Goal: Task Accomplishment & Management: Use online tool/utility

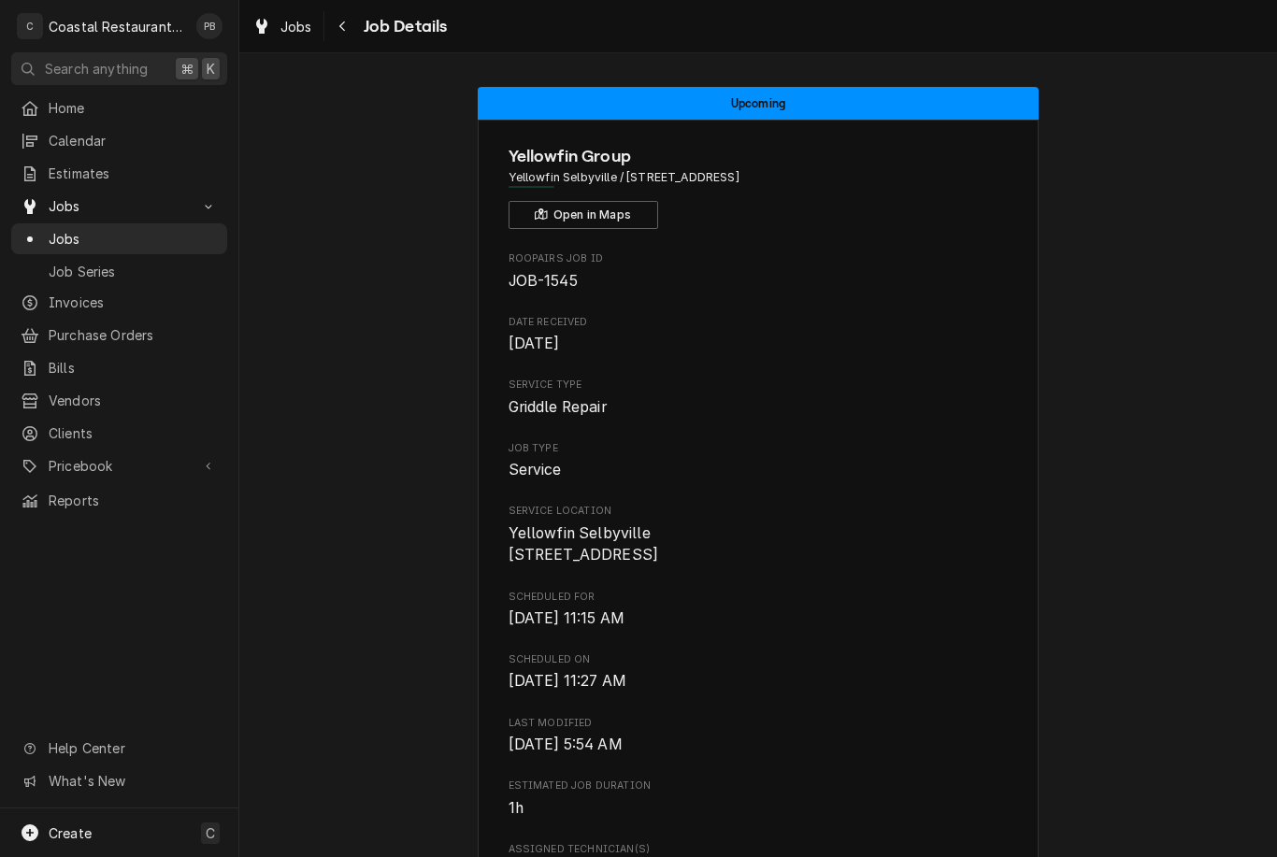
click at [88, 242] on div "Jobs" at bounding box center [119, 238] width 208 height 23
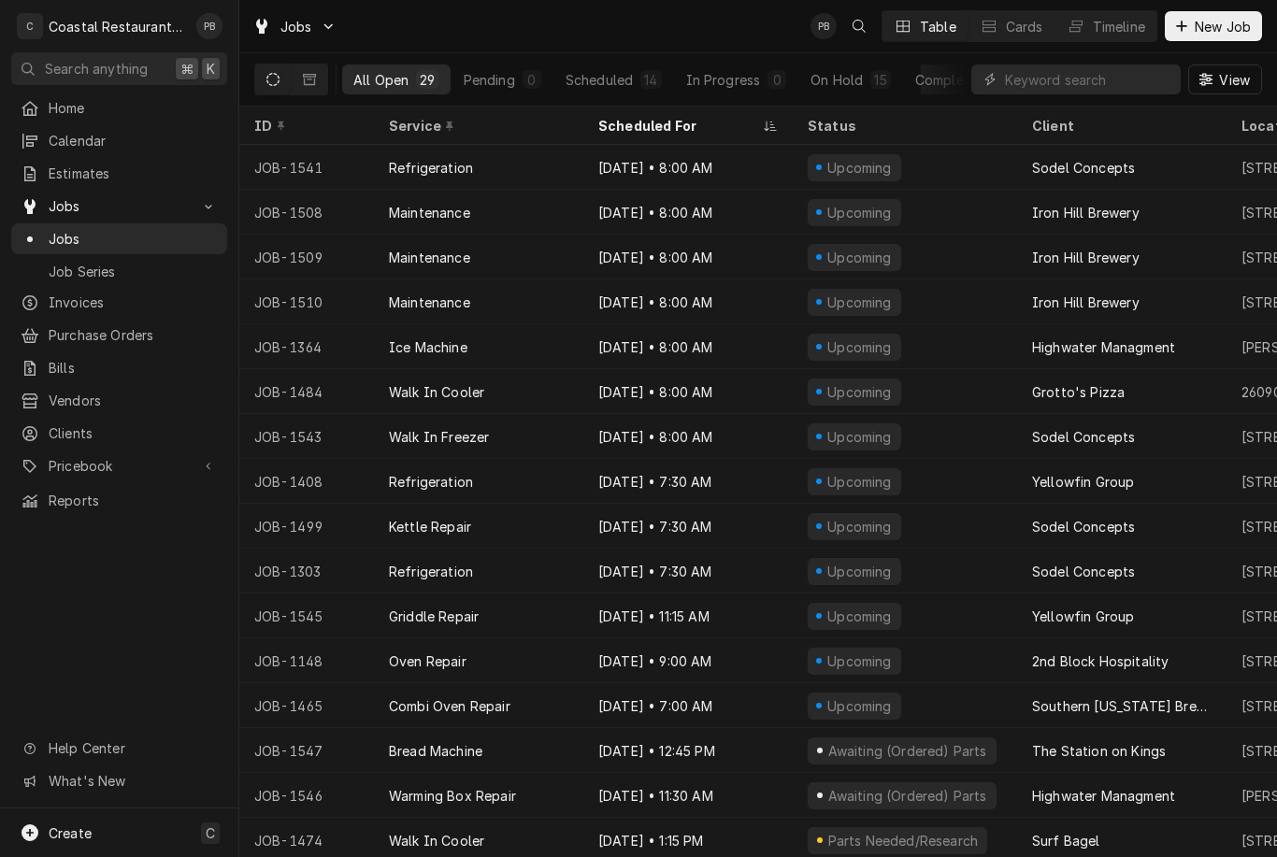
click at [1128, 32] on div "Timeline" at bounding box center [1119, 27] width 52 height 20
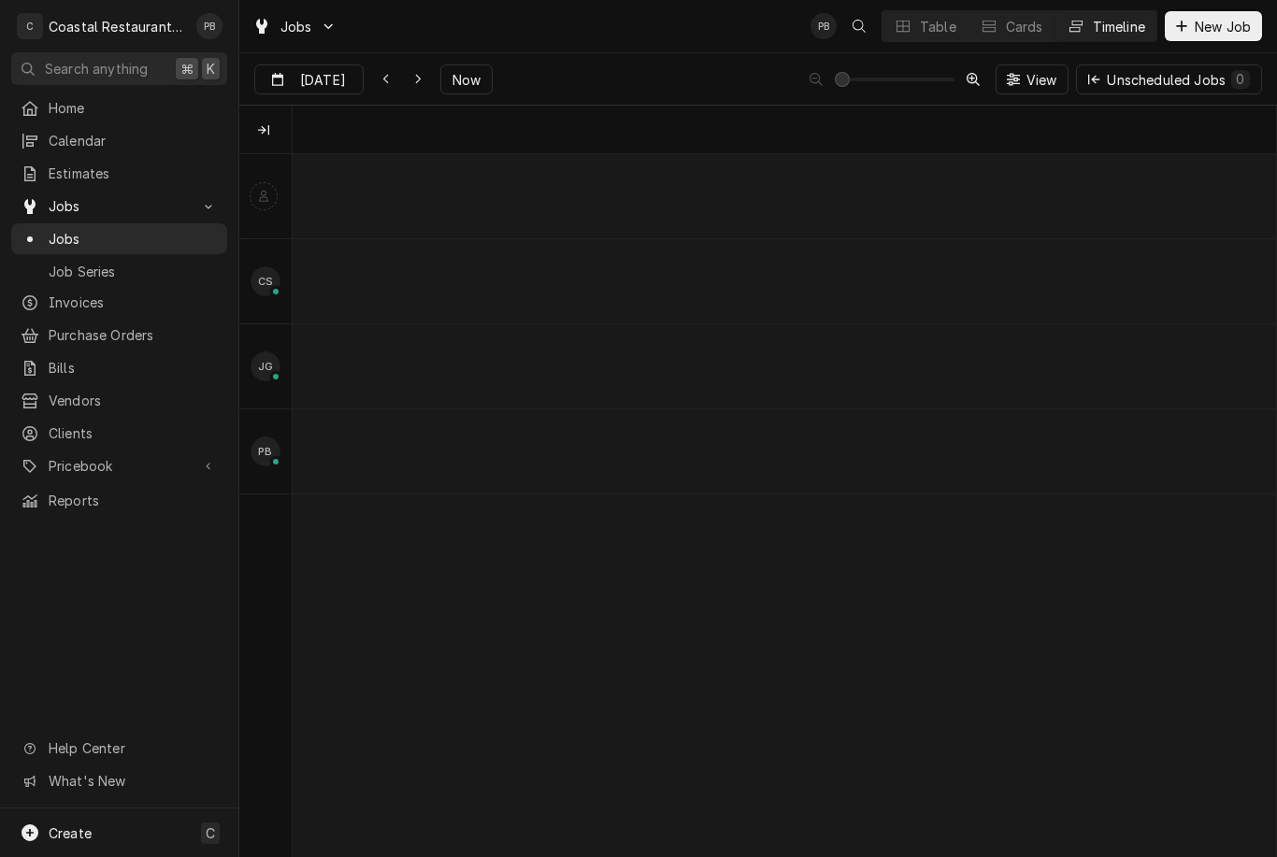
scroll to position [0, 19471]
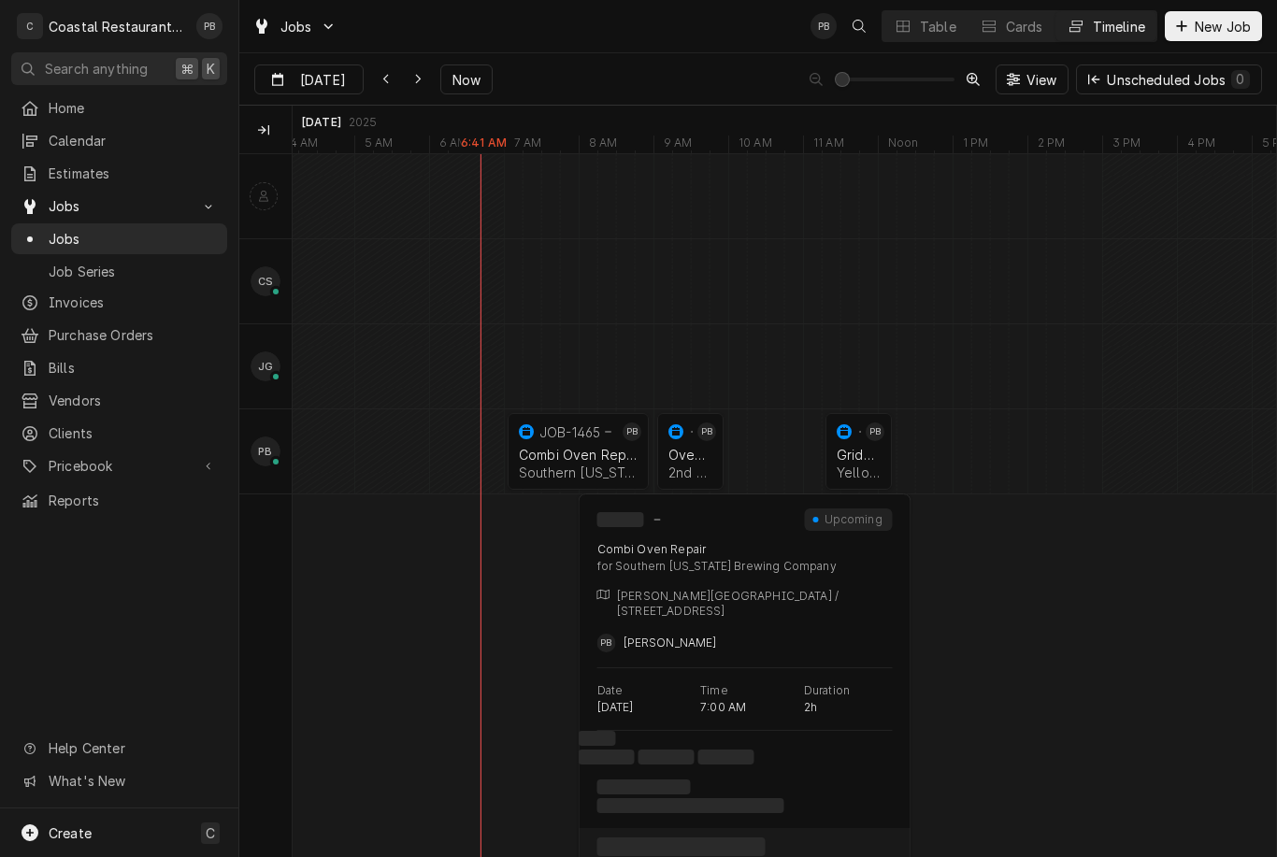
click at [569, 470] on div "Southern Delaware Brewing Company | Rehoboth Beach, 19971" at bounding box center [578, 472] width 119 height 16
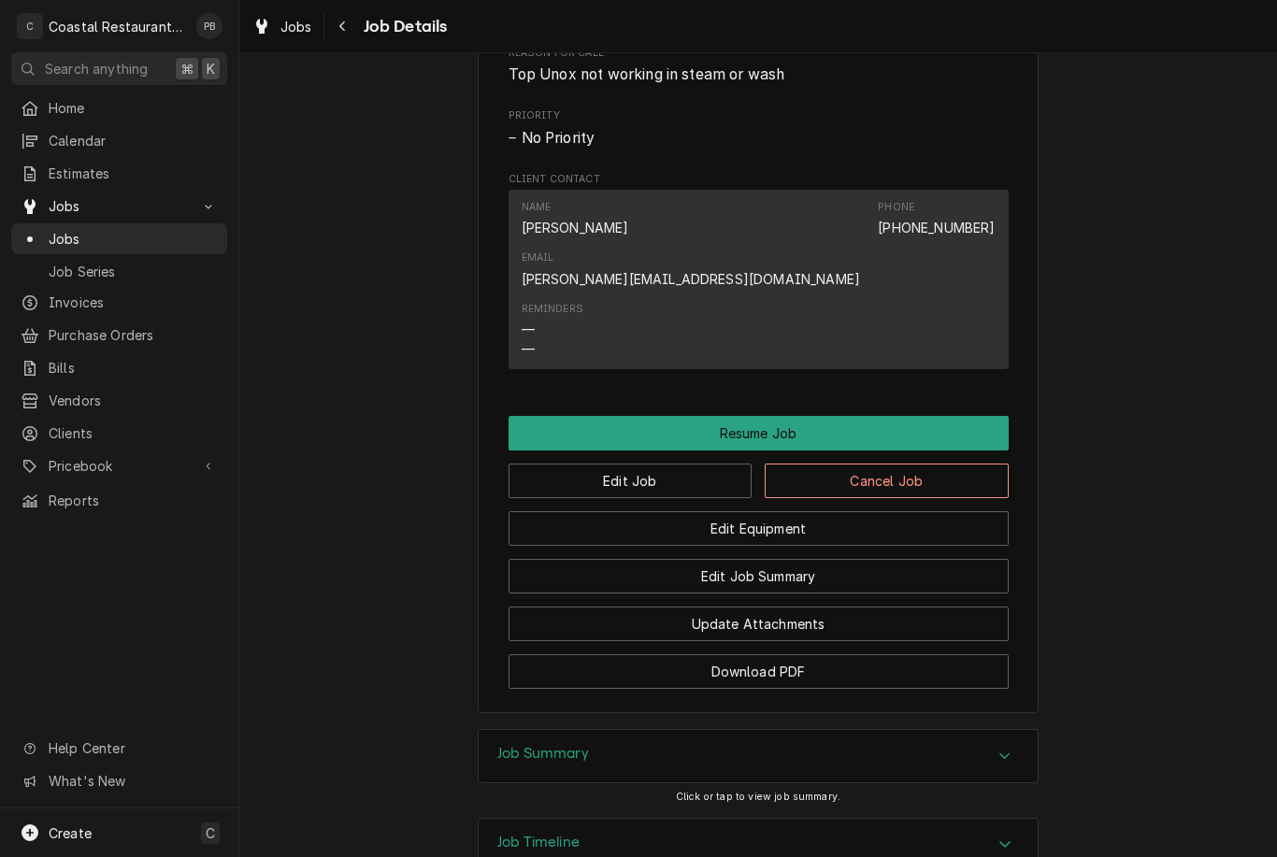
scroll to position [1291, 0]
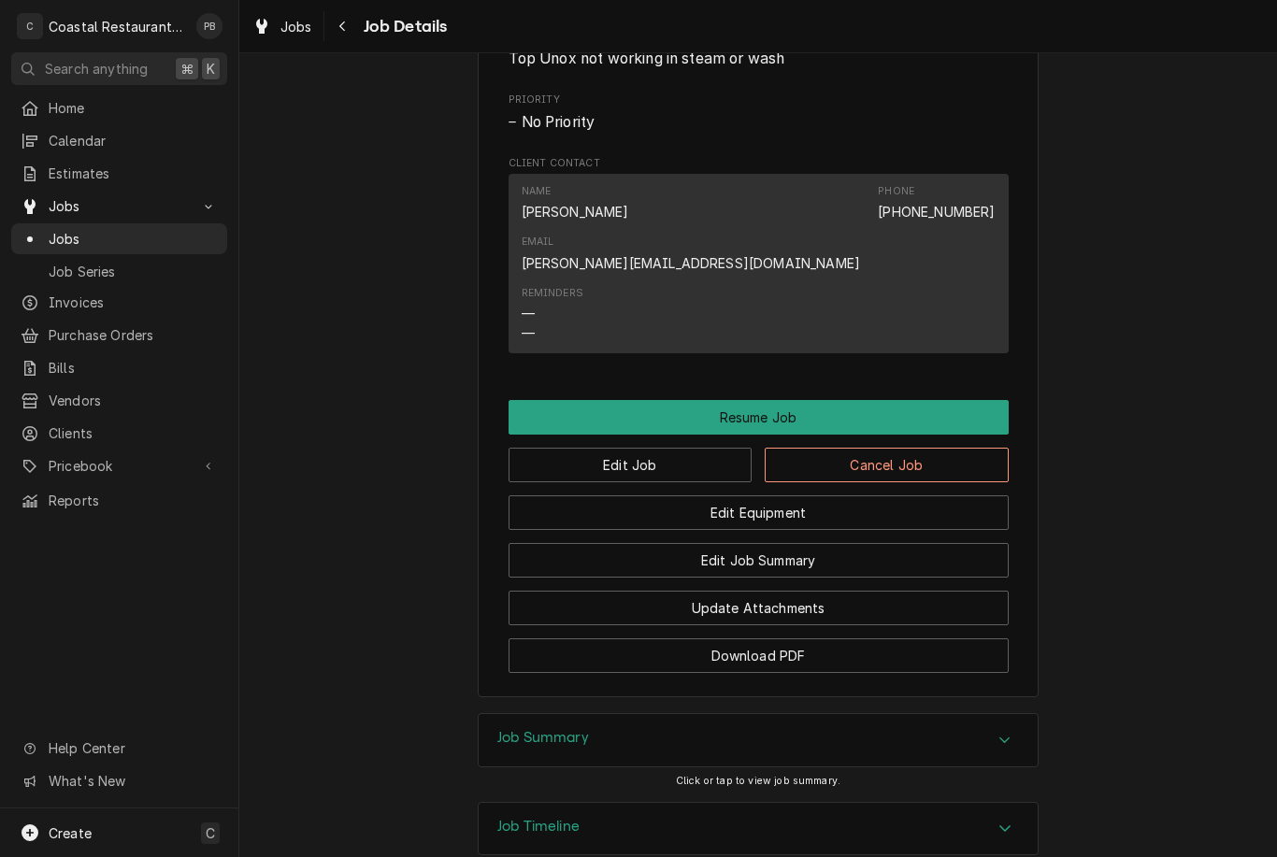
click at [871, 400] on button "Resume Job" at bounding box center [758, 417] width 500 height 35
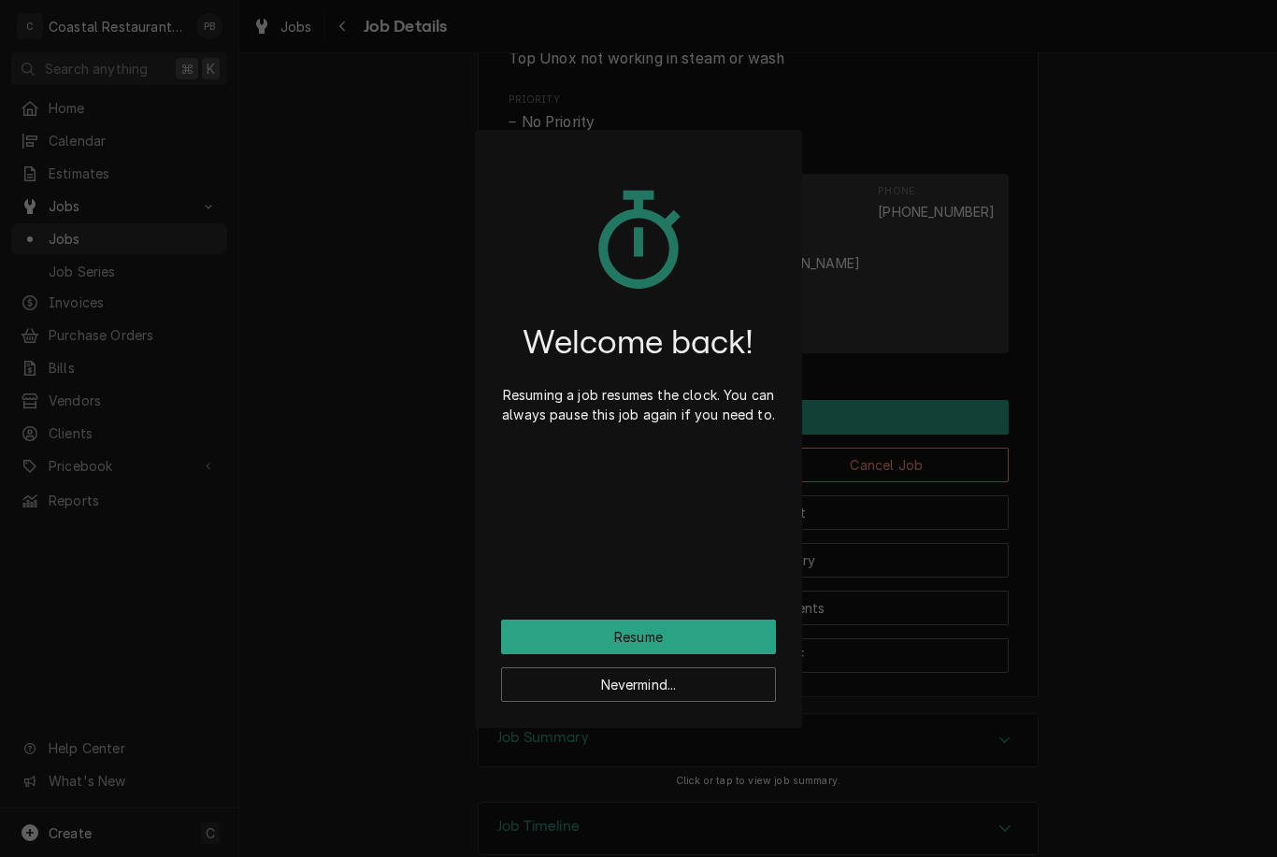
click at [682, 634] on button "Resume" at bounding box center [638, 637] width 275 height 35
